Goal: Transaction & Acquisition: Purchase product/service

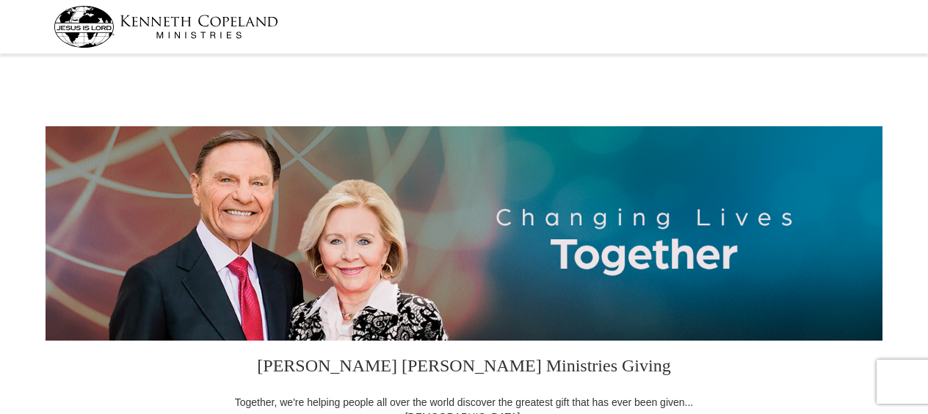
select select "CA"
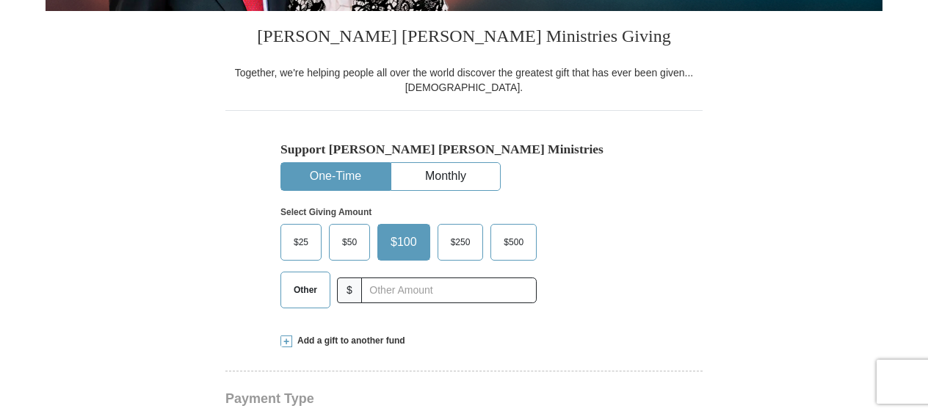
scroll to position [332, 0]
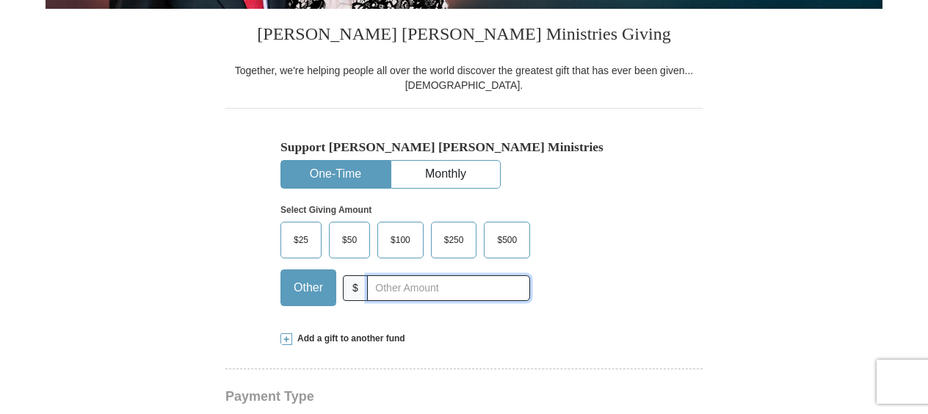
click at [438, 289] on input "text" at bounding box center [448, 288] width 163 height 26
type input "310.00"
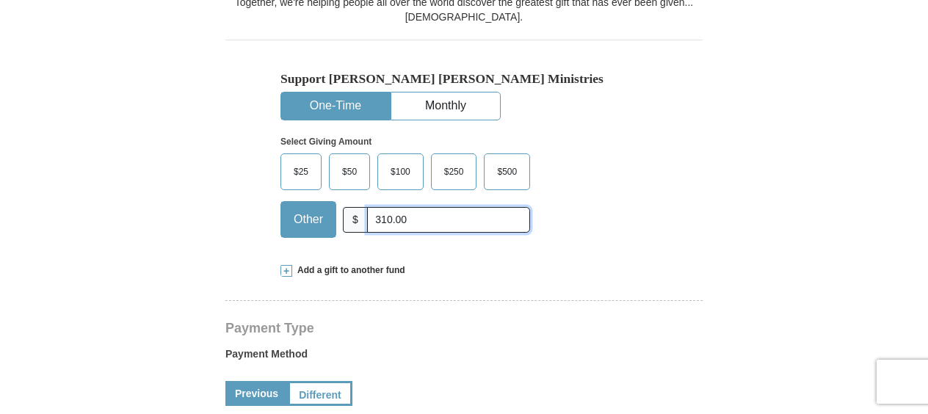
scroll to position [404, 0]
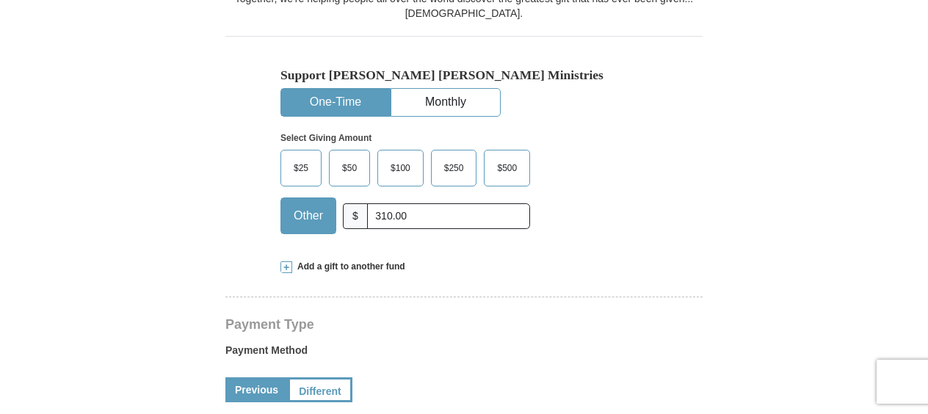
click at [286, 263] on span at bounding box center [287, 267] width 12 height 12
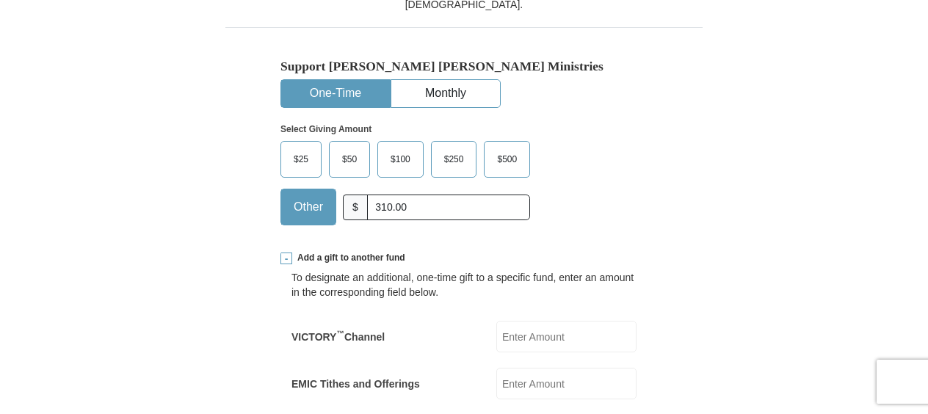
scroll to position [412, 0]
click at [285, 254] on span at bounding box center [287, 259] width 12 height 12
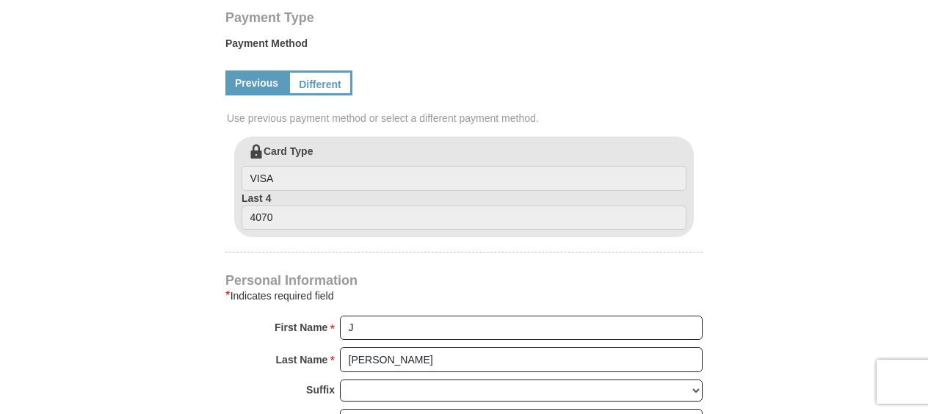
scroll to position [731, 0]
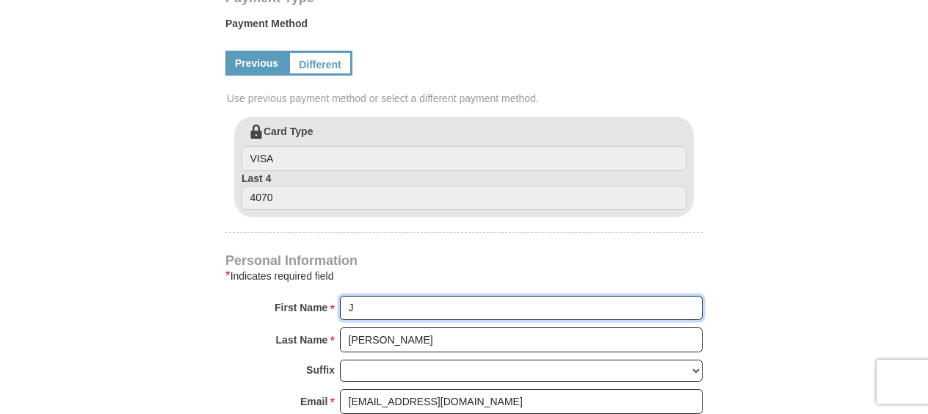
click at [360, 305] on input "J" at bounding box center [521, 308] width 363 height 25
type input "[PERSON_NAME]"
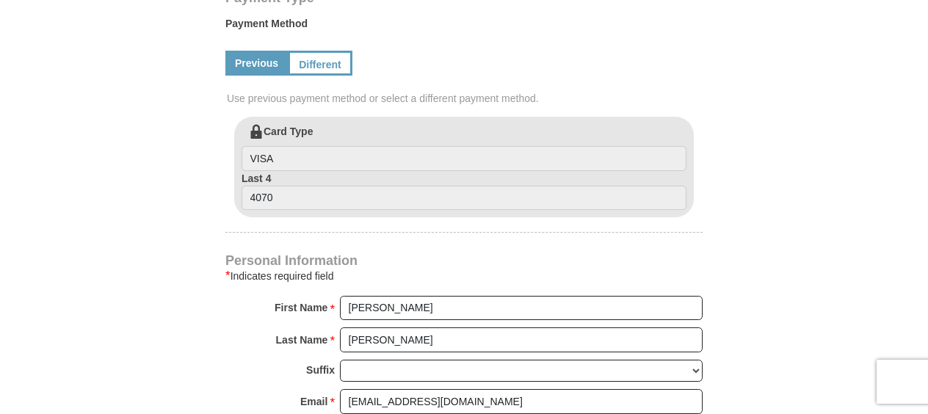
click at [201, 333] on form "[PERSON_NAME] [PERSON_NAME] Ministries Giving Together, we're helping people al…" at bounding box center [464, 119] width 837 height 1582
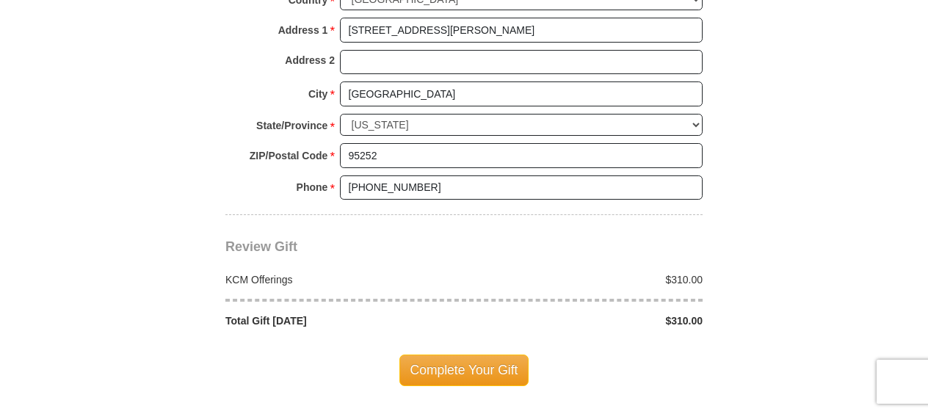
scroll to position [1168, 0]
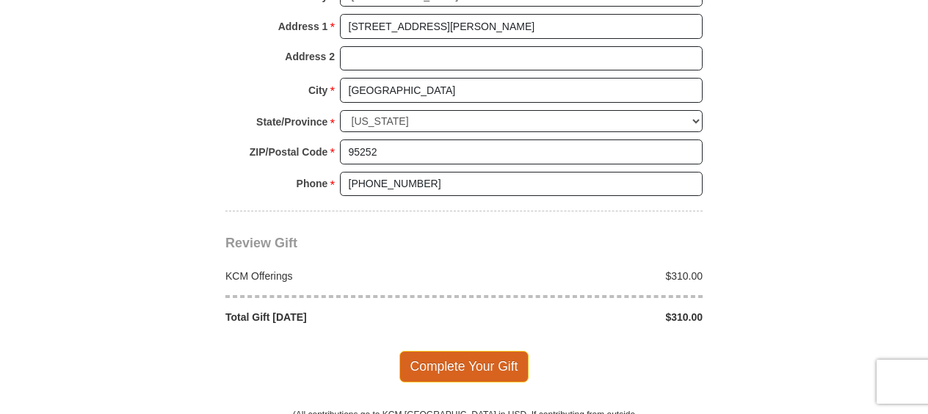
click at [472, 352] on span "Complete Your Gift" at bounding box center [465, 366] width 130 height 31
